Goal: Task Accomplishment & Management: Manage account settings

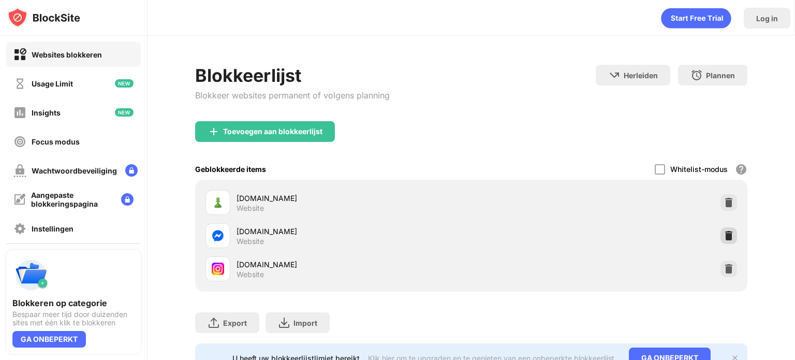
click at [724, 235] on img at bounding box center [729, 235] width 10 height 10
click at [724, 238] on img at bounding box center [729, 235] width 10 height 10
